Goal: Transaction & Acquisition: Obtain resource

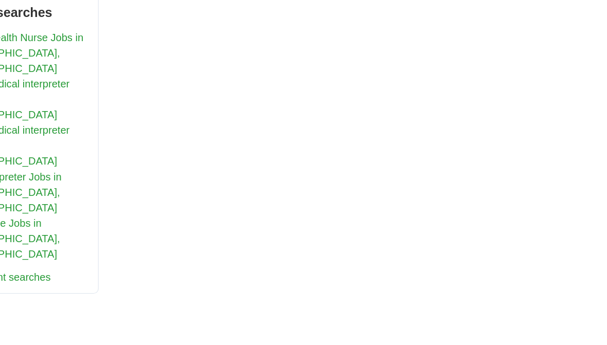
scroll to position [628, 0]
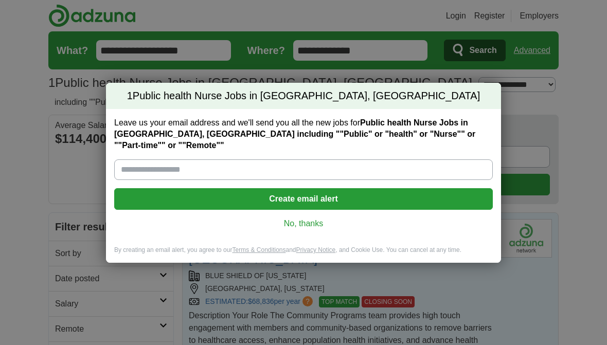
click at [315, 223] on link "No, thanks" at bounding box center [303, 223] width 362 height 11
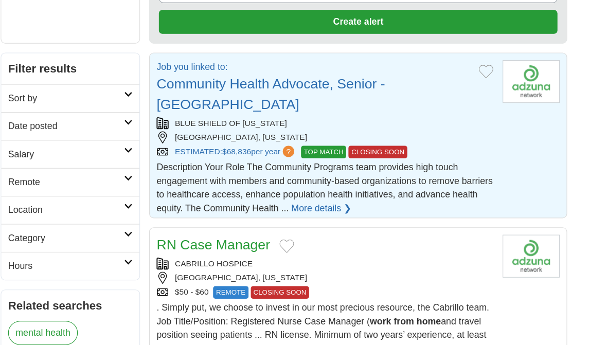
scroll to position [169, 0]
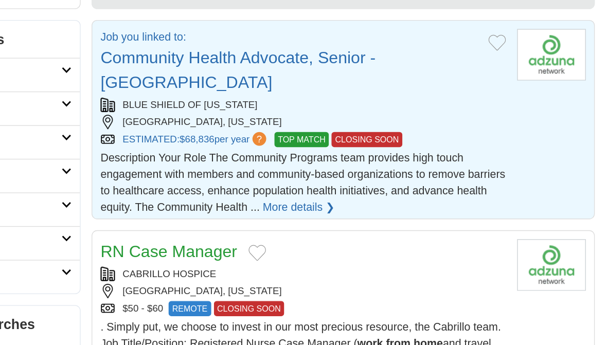
click at [224, 64] on link "Community Health Advocate, Senior - San Diego" at bounding box center [292, 80] width 206 height 32
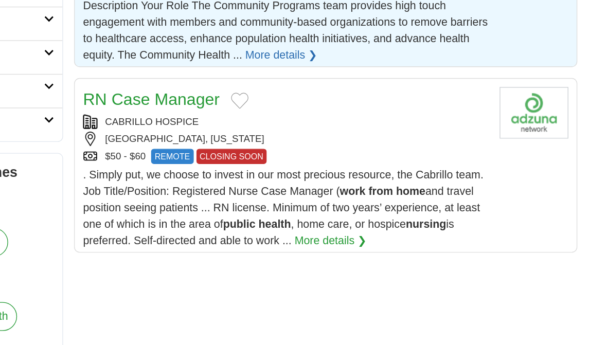
scroll to position [265, 0]
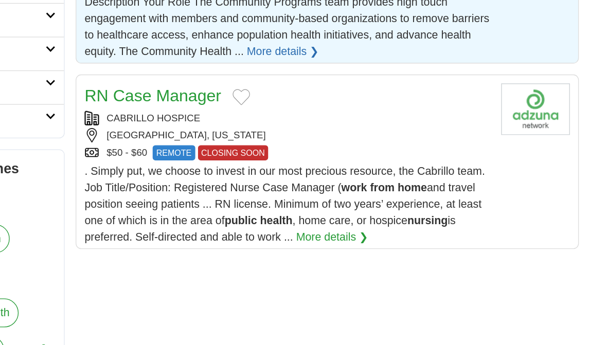
click at [189, 114] on link "RN Case Manager" at bounding box center [240, 121] width 102 height 14
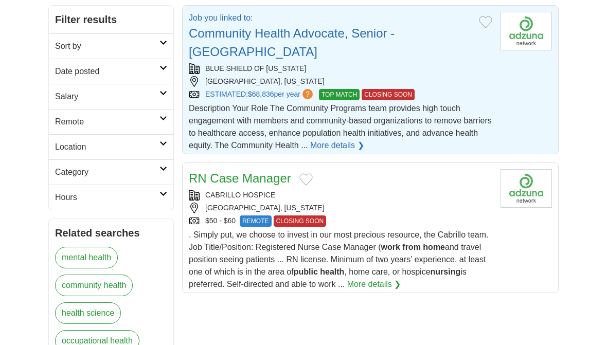
scroll to position [0, 0]
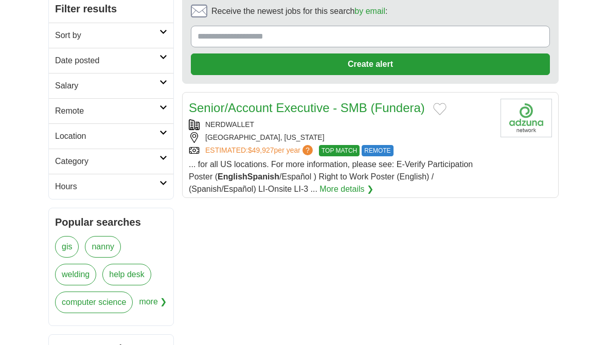
scroll to position [117, 0]
